Goal: Information Seeking & Learning: Understand process/instructions

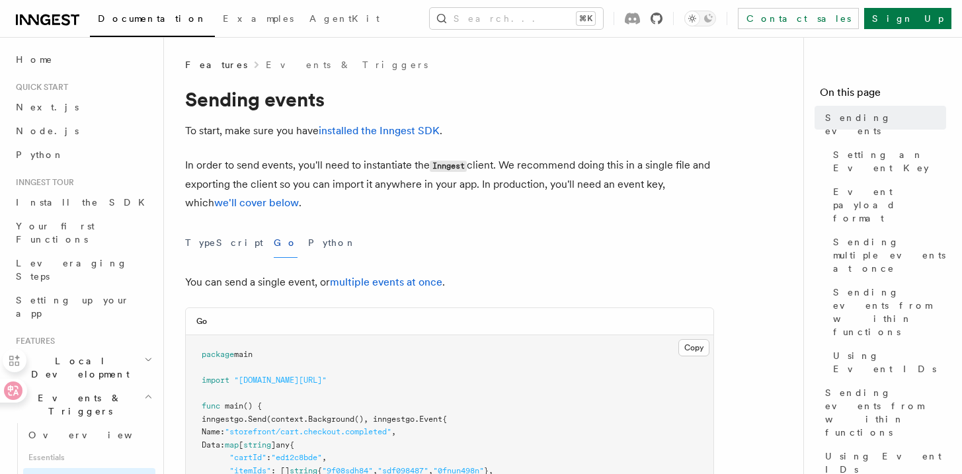
click at [663, 19] on icon at bounding box center [657, 19] width 12 height 12
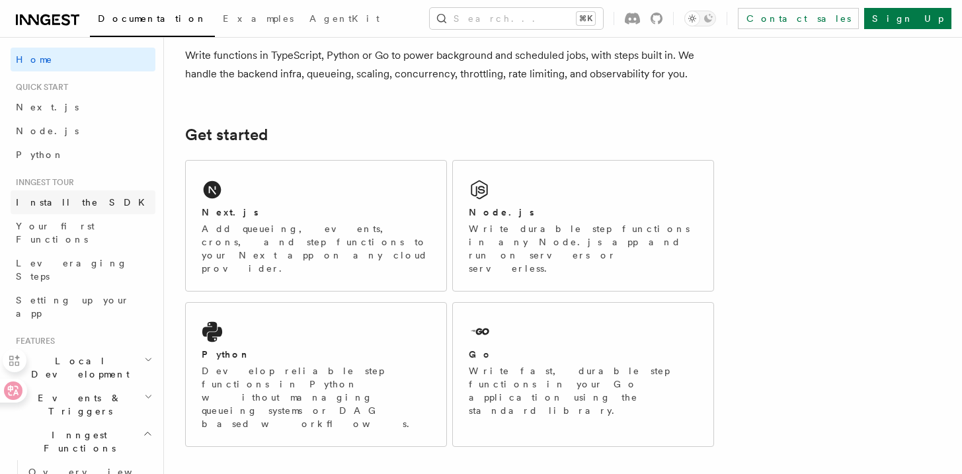
click at [97, 200] on link "Install the SDK" at bounding box center [83, 202] width 145 height 24
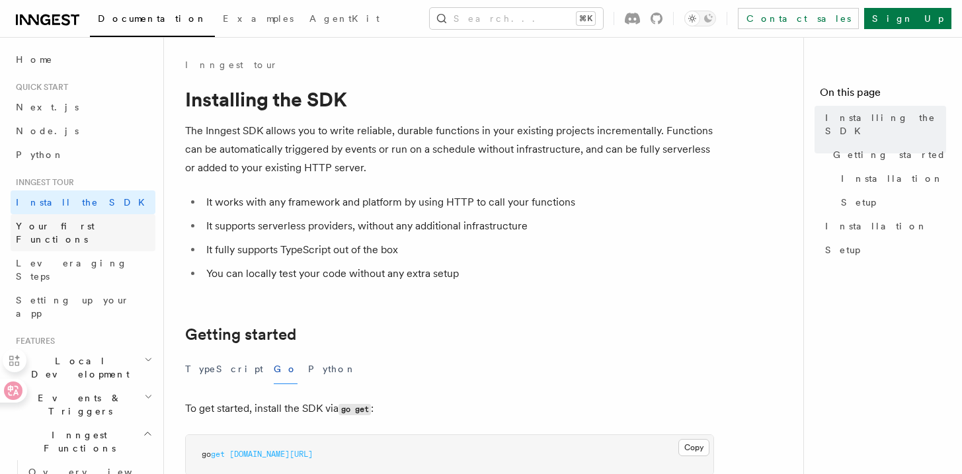
click at [104, 228] on link "Your first Functions" at bounding box center [83, 232] width 145 height 37
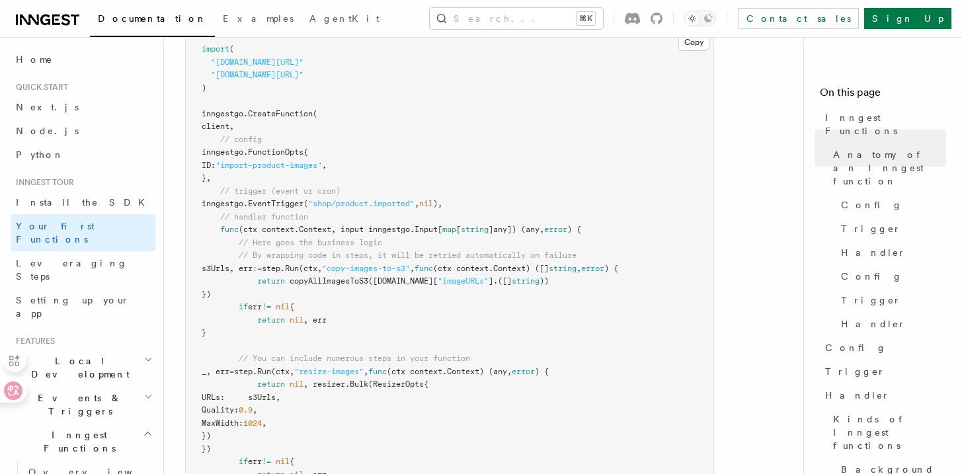
scroll to position [373, 0]
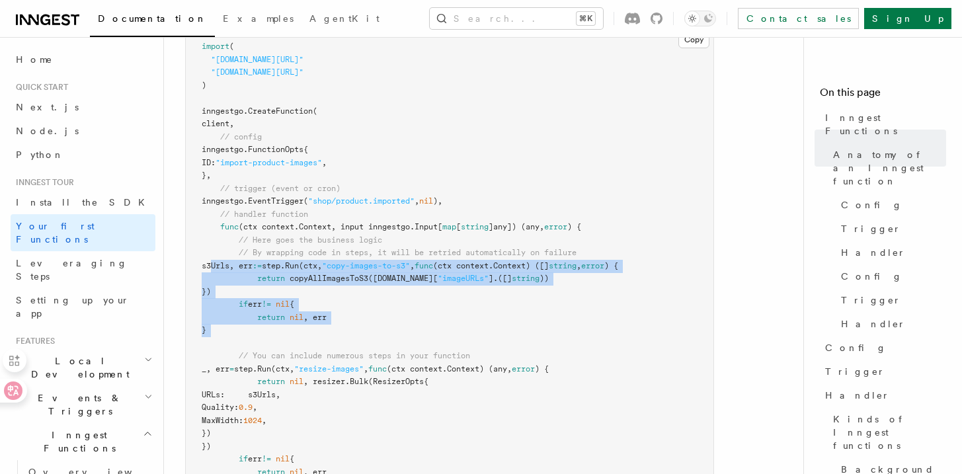
drag, startPoint x: 263, startPoint y: 319, endPoint x: 239, endPoint y: 247, distance: 75.9
click at [239, 247] on pre "import ( "[DOMAIN_NAME][URL]" "[DOMAIN_NAME][URL]" ) inngestgo. CreateFunction …" at bounding box center [450, 292] width 528 height 530
click at [295, 304] on pre "import ( "[DOMAIN_NAME][URL]" "[DOMAIN_NAME][URL]" ) inngestgo. CreateFunction …" at bounding box center [450, 292] width 528 height 530
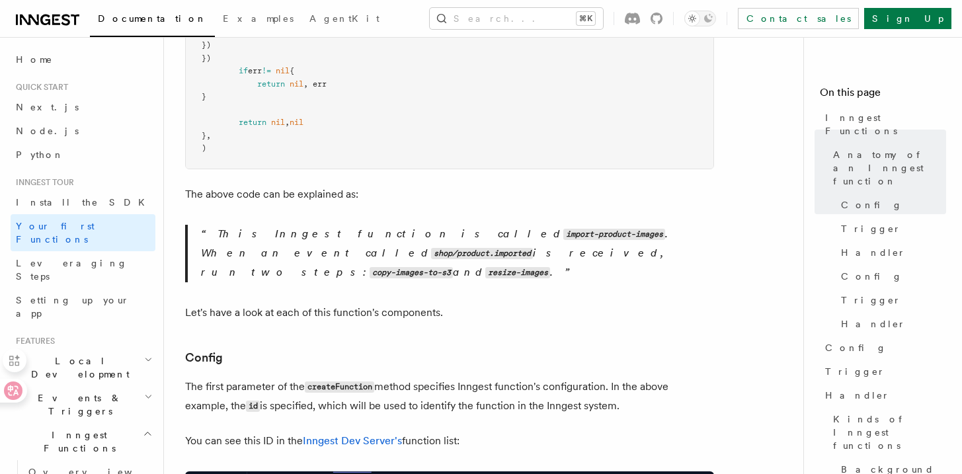
scroll to position [891, 0]
